Goal: Complete application form: Complete application form

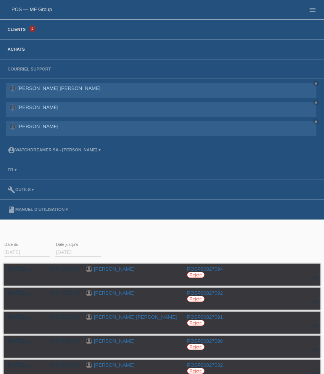
click at [23, 32] on link "Clients" at bounding box center [17, 29] width 26 height 5
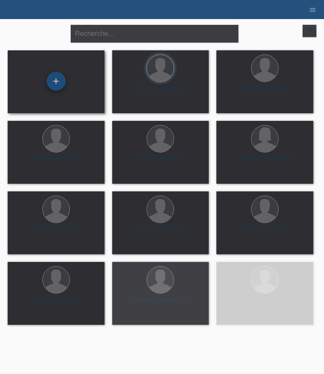
click at [58, 82] on div "+" at bounding box center [56, 81] width 19 height 19
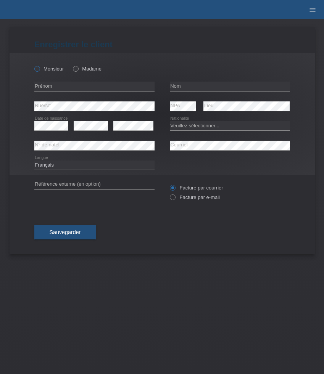
click at [53, 69] on label "Monsieur" at bounding box center [49, 69] width 30 height 6
click at [39, 69] on input "Monsieur" at bounding box center [36, 68] width 5 height 5
radio input "true"
click at [81, 84] on input "text" at bounding box center [94, 87] width 120 height 10
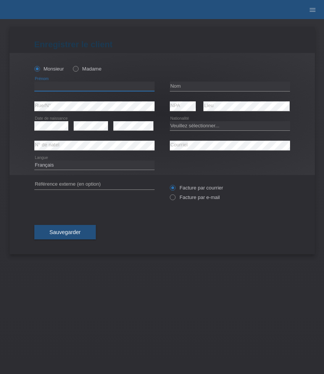
paste input "Senad"
type input "Senad"
click at [187, 89] on input "text" at bounding box center [230, 87] width 120 height 10
paste input "[PERSON_NAME]"
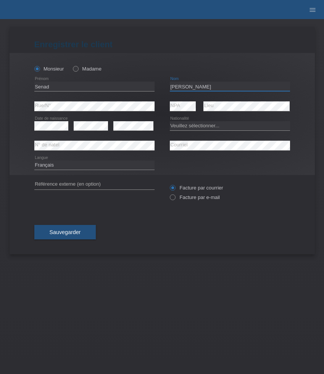
type input "[PERSON_NAME]"
click at [176, 126] on select "Veuillez sélectionner... Suisse Allemagne Autriche Liechtenstein ------------ A…" at bounding box center [230, 125] width 120 height 9
select select "MK"
click at [170, 121] on select "Veuillez sélectionner... Suisse Allemagne Autriche Liechtenstein ------------ A…" at bounding box center [230, 125] width 120 height 9
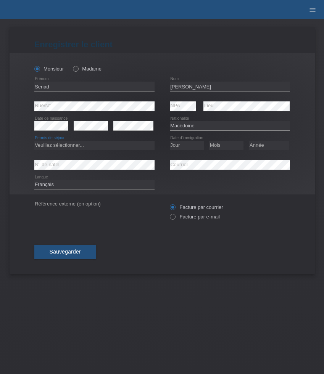
click at [120, 145] on select "Veuillez sélectionner... C B B - Statut de réfugié Autre" at bounding box center [94, 145] width 120 height 9
select select "B"
click at [34, 141] on select "Veuillez sélectionner... C B B - Statut de réfugié Autre" at bounding box center [94, 145] width 120 height 9
click at [192, 145] on select "Jour 01 02 03 04 05 06 07 08 09 10 11" at bounding box center [187, 145] width 34 height 9
select select "29"
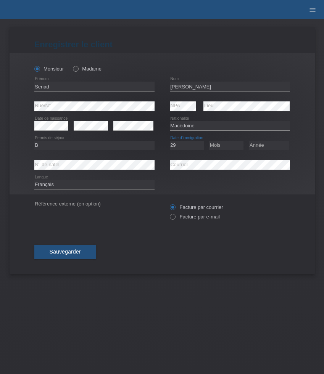
click at [170, 141] on select "Jour 01 02 03 04 05 06 07 08 09 10 11" at bounding box center [187, 145] width 34 height 9
click at [234, 147] on select "Mois 01 02 03 04 05 06 07 08 09 10 11" at bounding box center [226, 145] width 34 height 9
select select "03"
click at [209, 141] on select "Mois 01 02 03 04 05 06 07 08 09 10 11" at bounding box center [226, 145] width 34 height 9
click at [266, 144] on select "Année 2025 2024 2023 2022 2021 2020 2019 2018 2017 2016 2015 2014 2013 2012 201…" at bounding box center [269, 145] width 40 height 9
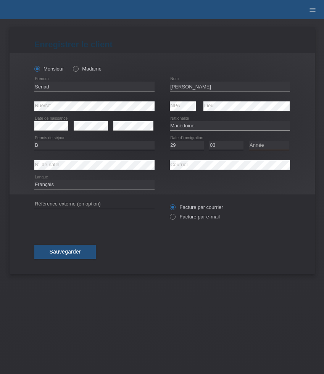
select select "2019"
click at [249, 141] on select "Année 2025 2024 2023 2022 2021 2020 2019 2018 2017 2016 2015 2014 2013 2012 201…" at bounding box center [269, 145] width 40 height 9
click at [98, 185] on select "Deutsch Français Italiano English" at bounding box center [94, 184] width 120 height 9
select select "de"
click at [34, 181] on select "Deutsch Français Italiano English" at bounding box center [94, 184] width 120 height 9
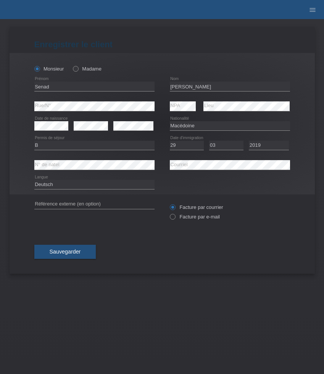
click at [197, 222] on div "Facture par courrier Facture par e-mail" at bounding box center [230, 212] width 120 height 19
click at [197, 219] on label "Facture par e-mail" at bounding box center [195, 217] width 50 height 6
click at [175, 219] on input "Facture par e-mail" at bounding box center [172, 219] width 5 height 10
radio input "true"
click at [65, 254] on span "Sauvegarder" at bounding box center [65, 252] width 31 height 6
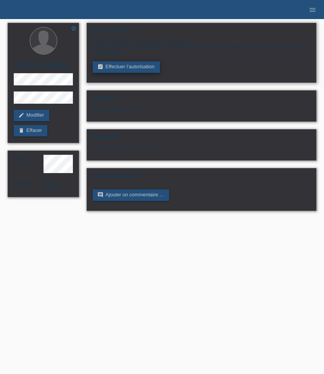
click at [134, 68] on link "assignment_turned_in Effectuer l’autorisation" at bounding box center [126, 66] width 67 height 11
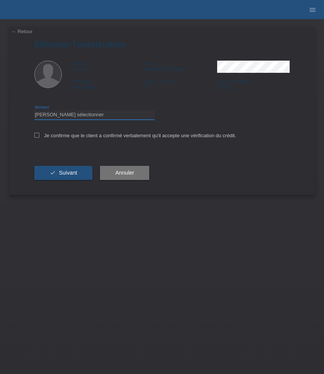
click at [132, 116] on select "Veuillez sélectionner CHF 1.00 - CHF 499.00 CHF 500.00 - CHF 1'999.00 CHF 2'000…" at bounding box center [94, 114] width 120 height 9
select select "3"
click at [34, 111] on select "Veuillez sélectionner CHF 1.00 - CHF 499.00 CHF 500.00 - CHF 1'999.00 CHF 2'000…" at bounding box center [94, 114] width 120 height 9
click at [107, 138] on label "Je confirme que le client a confirmé verbalement qu'il accepte une vérification…" at bounding box center [135, 136] width 202 height 6
click at [39, 138] on input "Je confirme que le client a confirmé verbalement qu'il accepte une vérification…" at bounding box center [36, 135] width 5 height 5
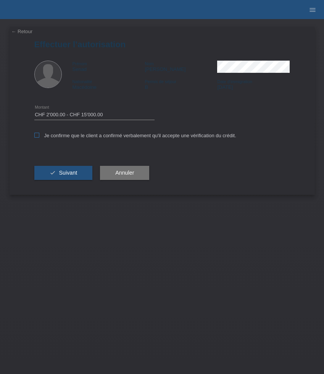
checkbox input "true"
click at [71, 169] on button "check Suivant" at bounding box center [63, 173] width 58 height 15
